Goal: Contribute content

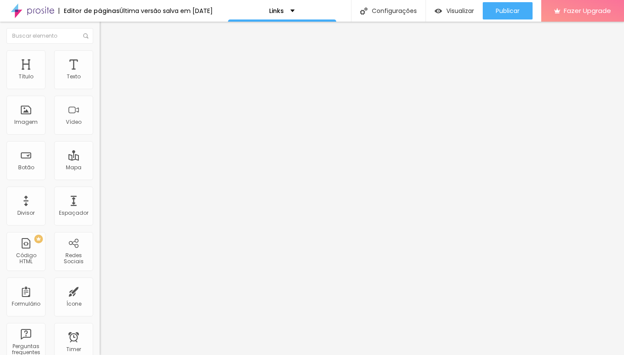
click at [100, 179] on input "[URL][DOMAIN_NAME]" at bounding box center [152, 174] width 104 height 9
paste input "casamentos/1561593-casamento"
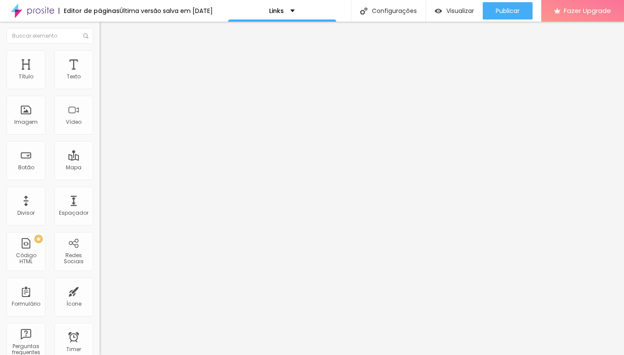
type input "[URL][DOMAIN_NAME]"
click at [100, 82] on input "Pré casamento em [GEOGRAPHIC_DATA]" at bounding box center [152, 77] width 104 height 9
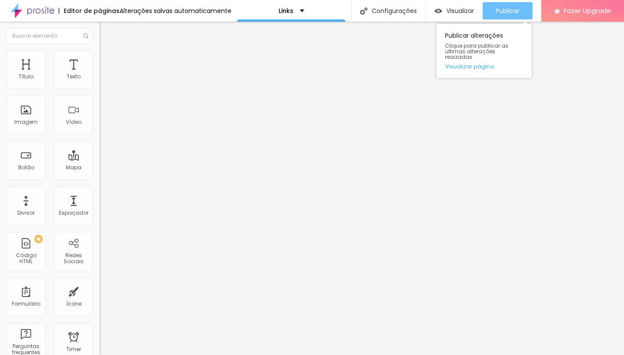
type input "Casamento [PERSON_NAME] e [PERSON_NAME]"
click at [519, 13] on span "Publicar" at bounding box center [508, 10] width 24 height 7
click at [486, 15] on button "Publicar" at bounding box center [508, 10] width 50 height 17
